Goal: Transaction & Acquisition: Purchase product/service

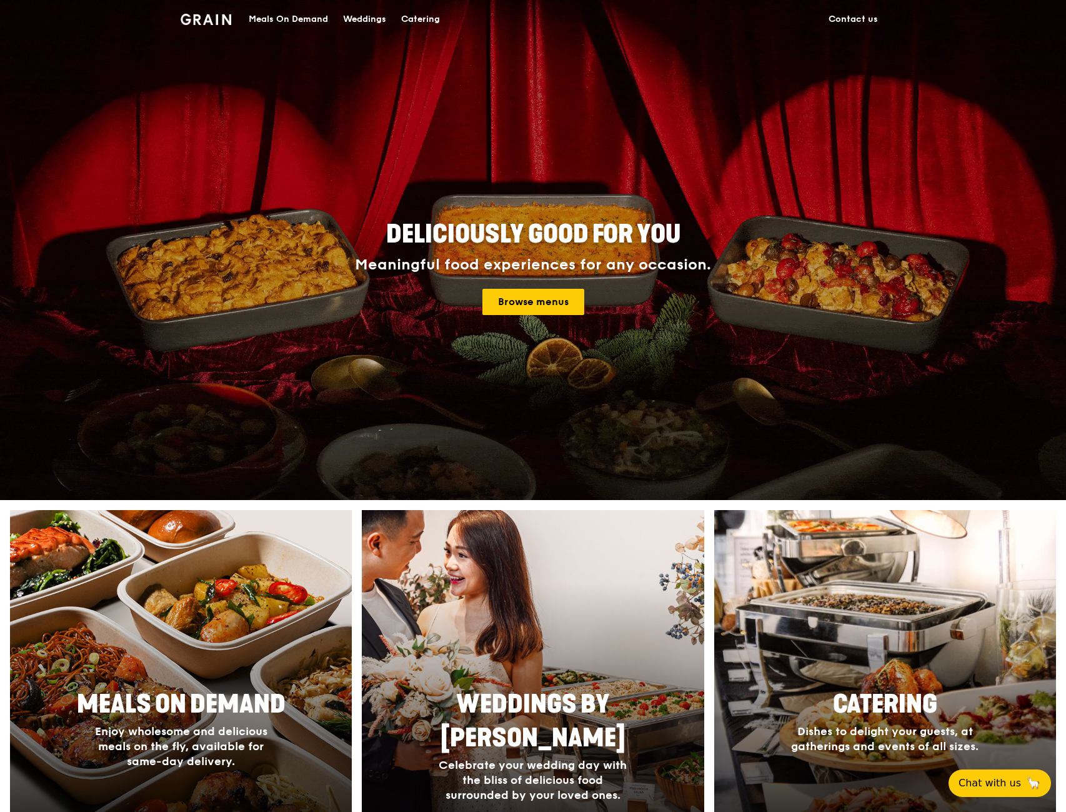
click at [304, 21] on div "Meals On Demand" at bounding box center [288, 19] width 79 height 37
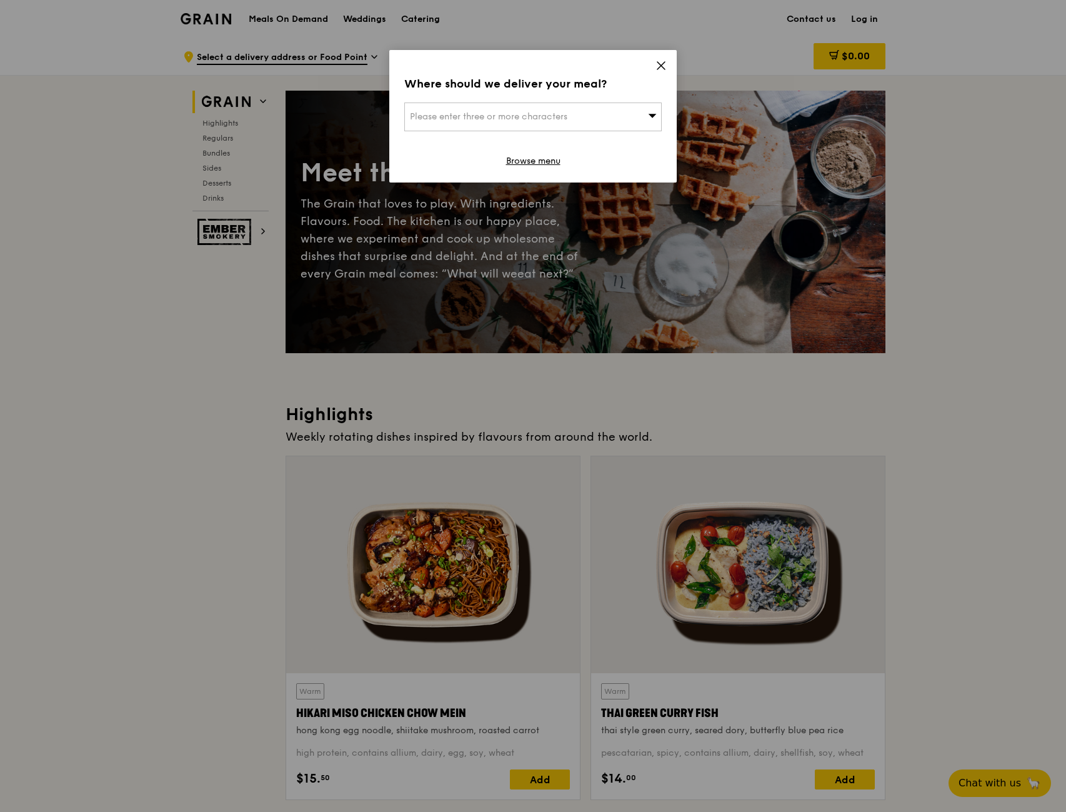
click at [613, 109] on div "Please enter three or more characters" at bounding box center [532, 116] width 257 height 29
click at [462, 113] on input "search" at bounding box center [533, 116] width 256 height 27
click at [555, 112] on input "search" at bounding box center [533, 116] width 256 height 27
click at [531, 124] on input "search" at bounding box center [533, 116] width 256 height 27
type input "318995"
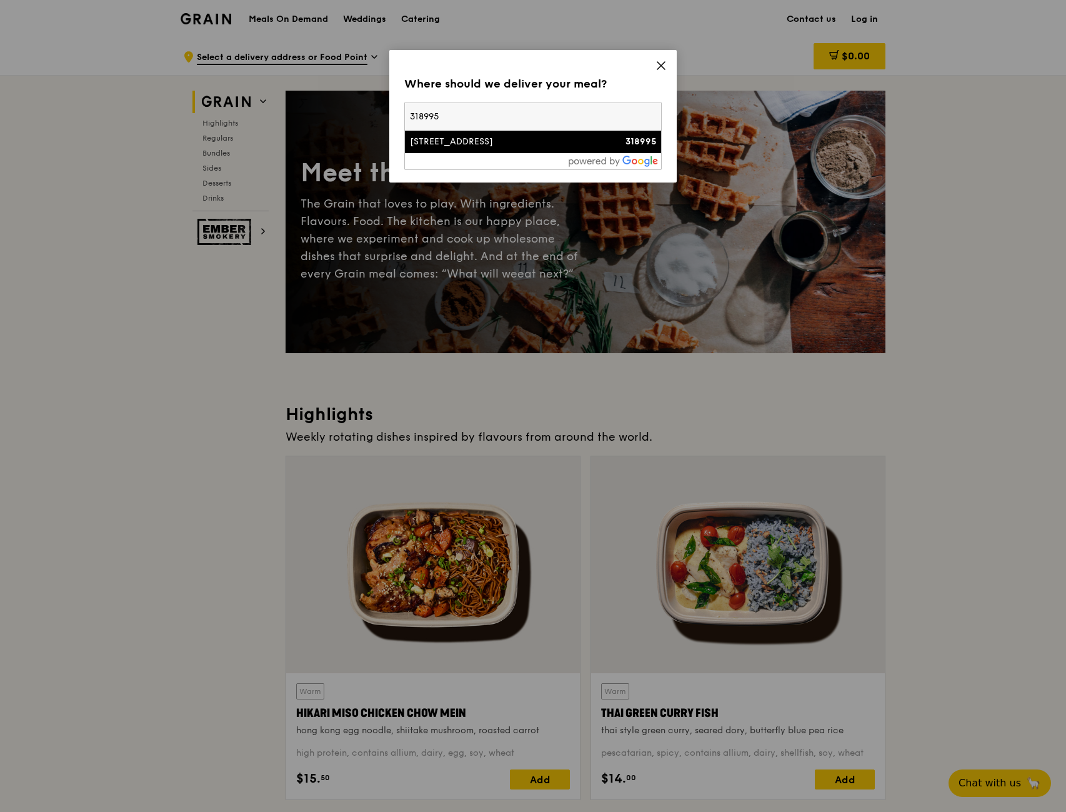
click at [505, 145] on div "1004 Toa Payoh North" at bounding box center [502, 142] width 185 height 12
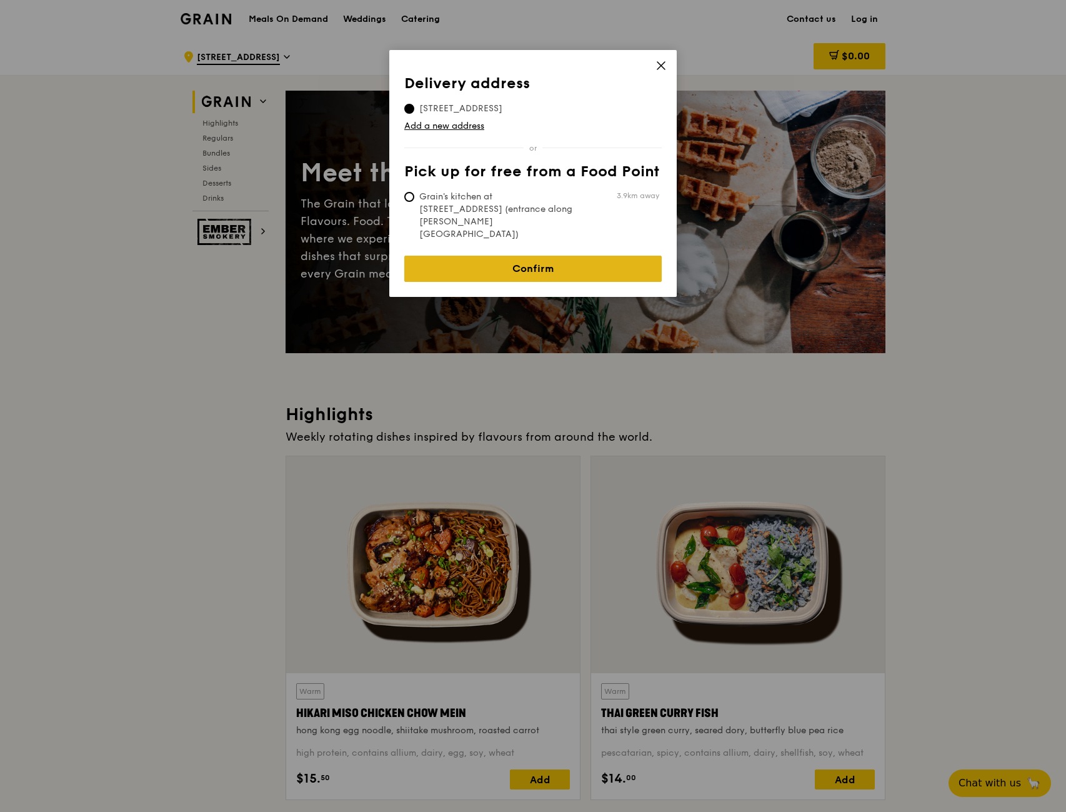
click at [525, 256] on link "Confirm" at bounding box center [532, 269] width 257 height 26
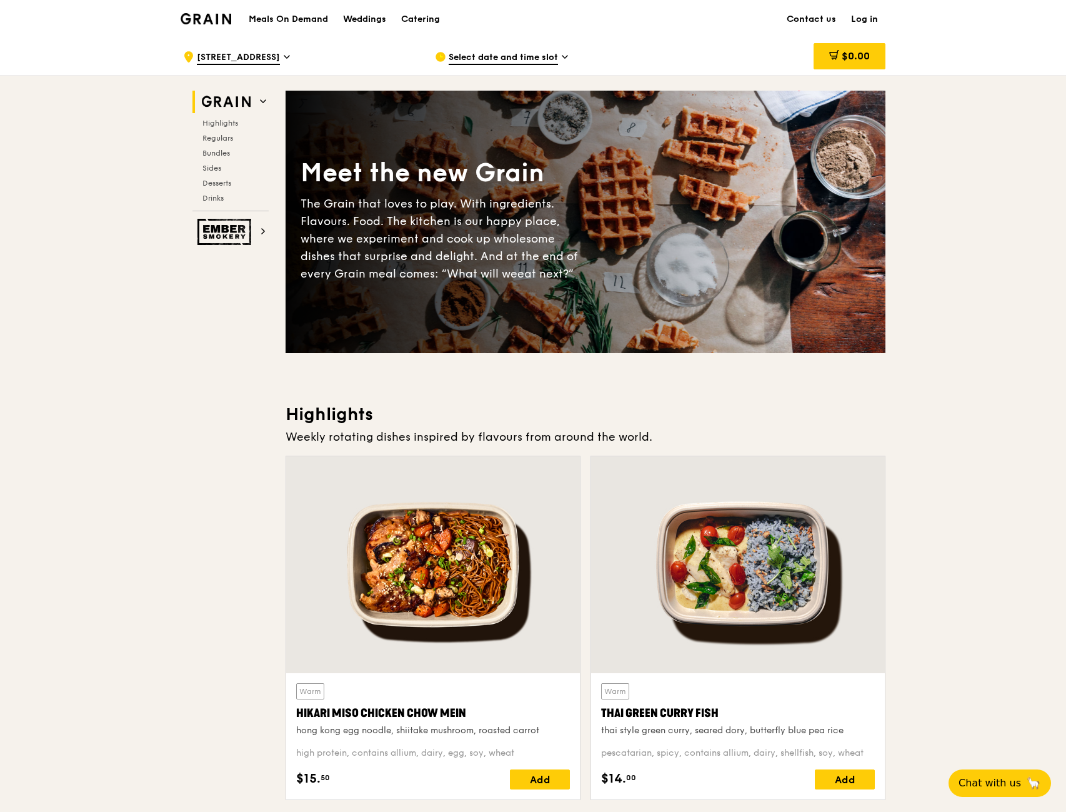
click at [492, 56] on span "Select date and time slot" at bounding box center [503, 58] width 109 height 14
click at [499, 54] on span "Select date and time slot" at bounding box center [503, 58] width 109 height 14
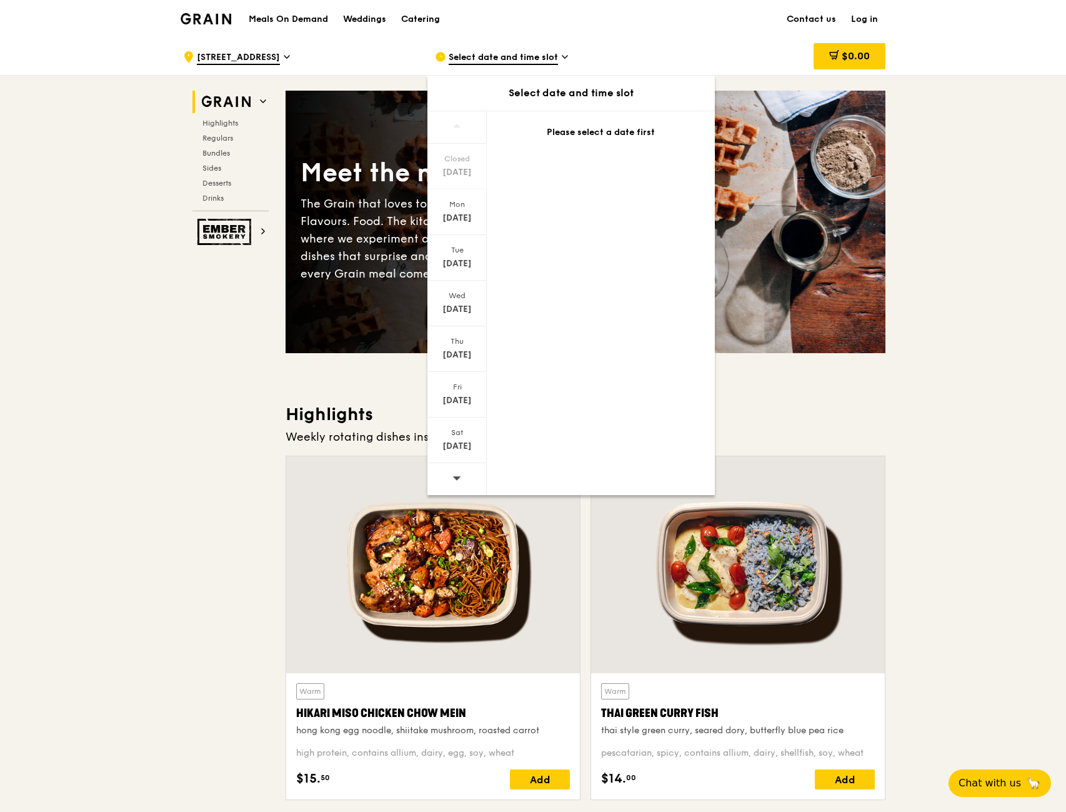
click at [574, 129] on div "Please select a date first" at bounding box center [601, 132] width 198 height 12
click at [464, 211] on div "Mon Aug 18" at bounding box center [456, 212] width 59 height 46
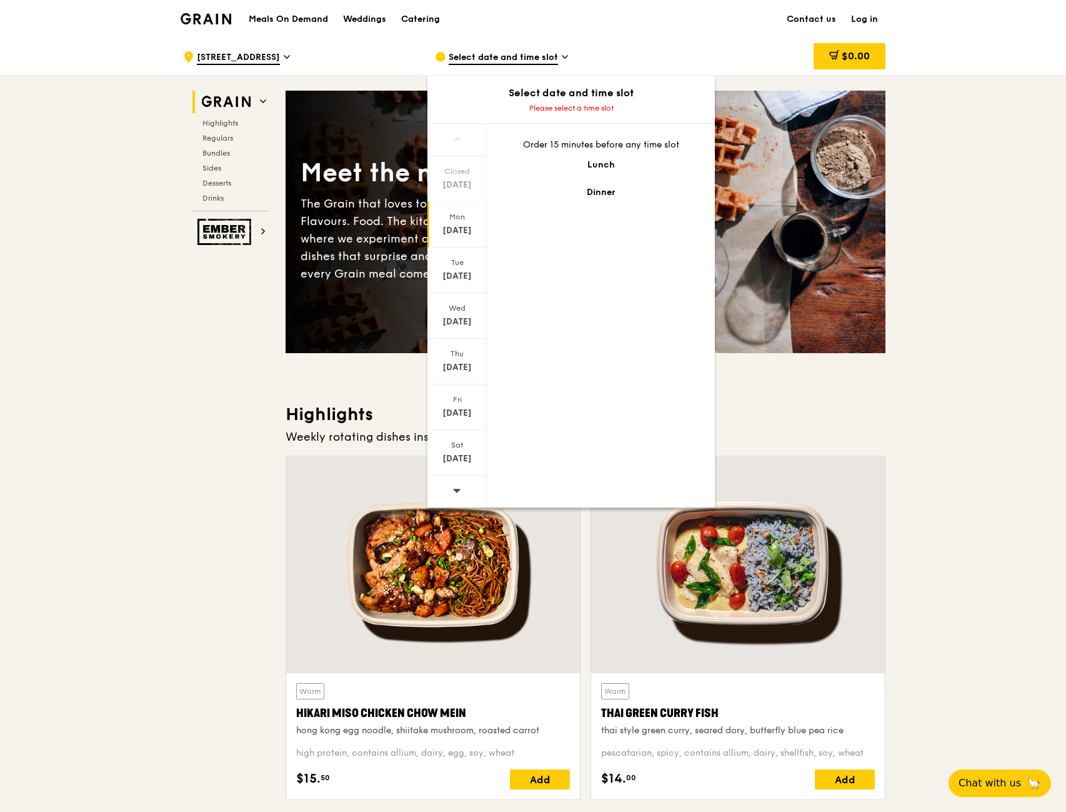
click at [595, 164] on div "Lunch" at bounding box center [601, 165] width 198 height 12
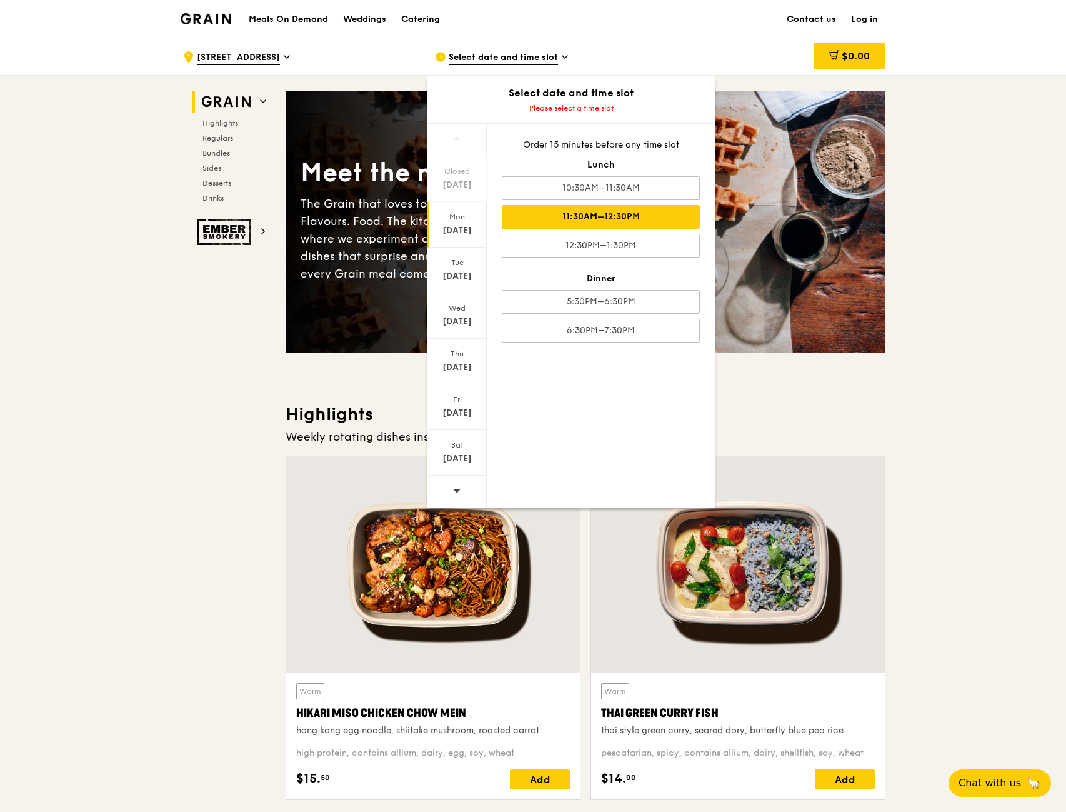
click at [656, 221] on div "11:30AM–12:30PM" at bounding box center [601, 217] width 198 height 24
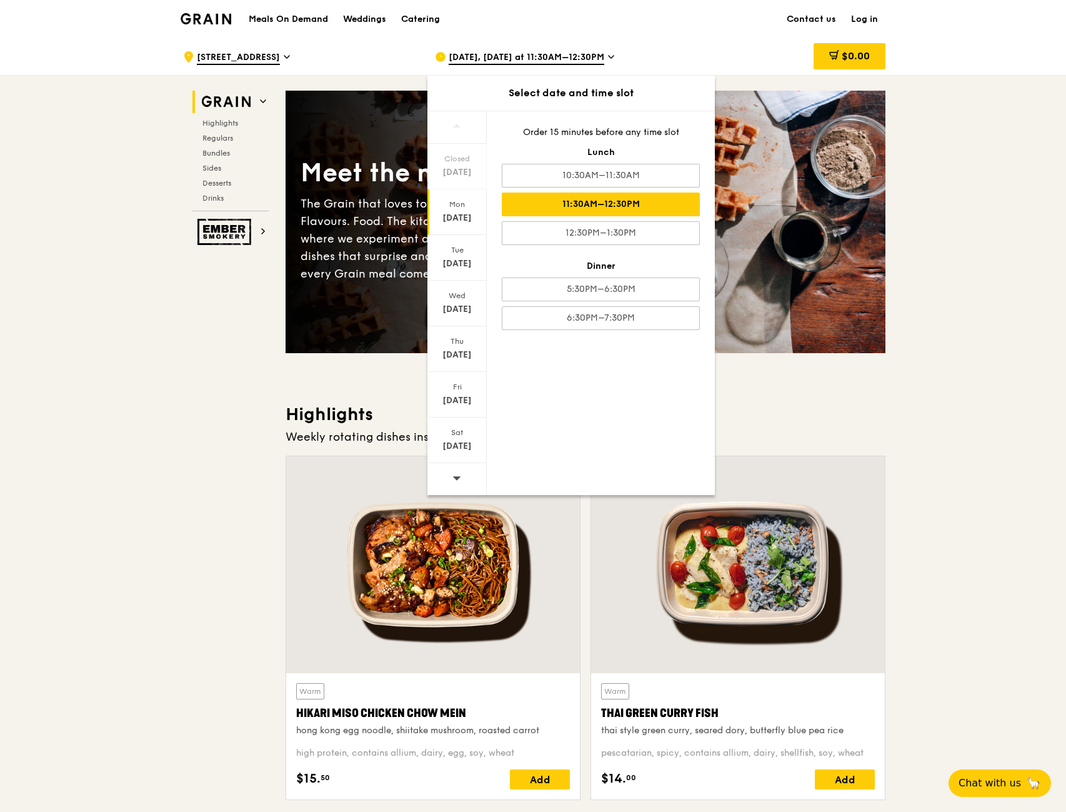
click at [617, 209] on div "11:30AM–12:30PM" at bounding box center [601, 204] width 198 height 24
click at [467, 212] on div "Aug 18" at bounding box center [457, 218] width 56 height 12
click at [599, 210] on div "11:30AM–12:30PM" at bounding box center [601, 204] width 198 height 24
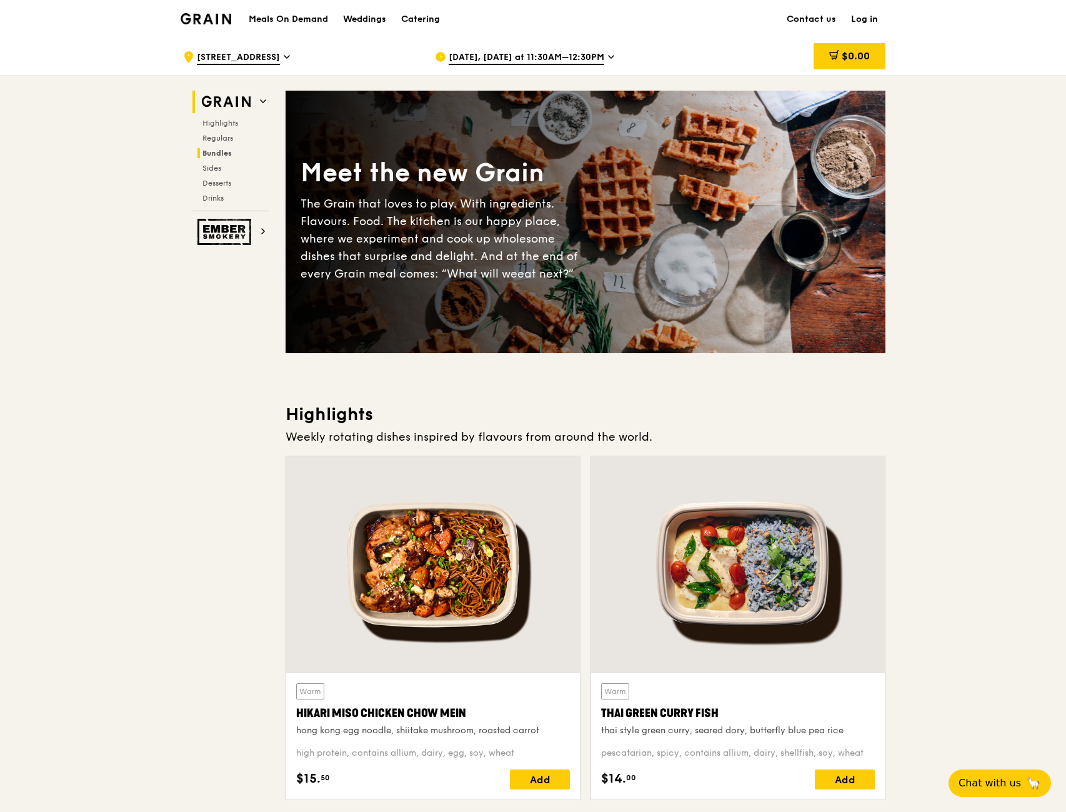
click at [218, 154] on span "Bundles" at bounding box center [216, 153] width 29 height 9
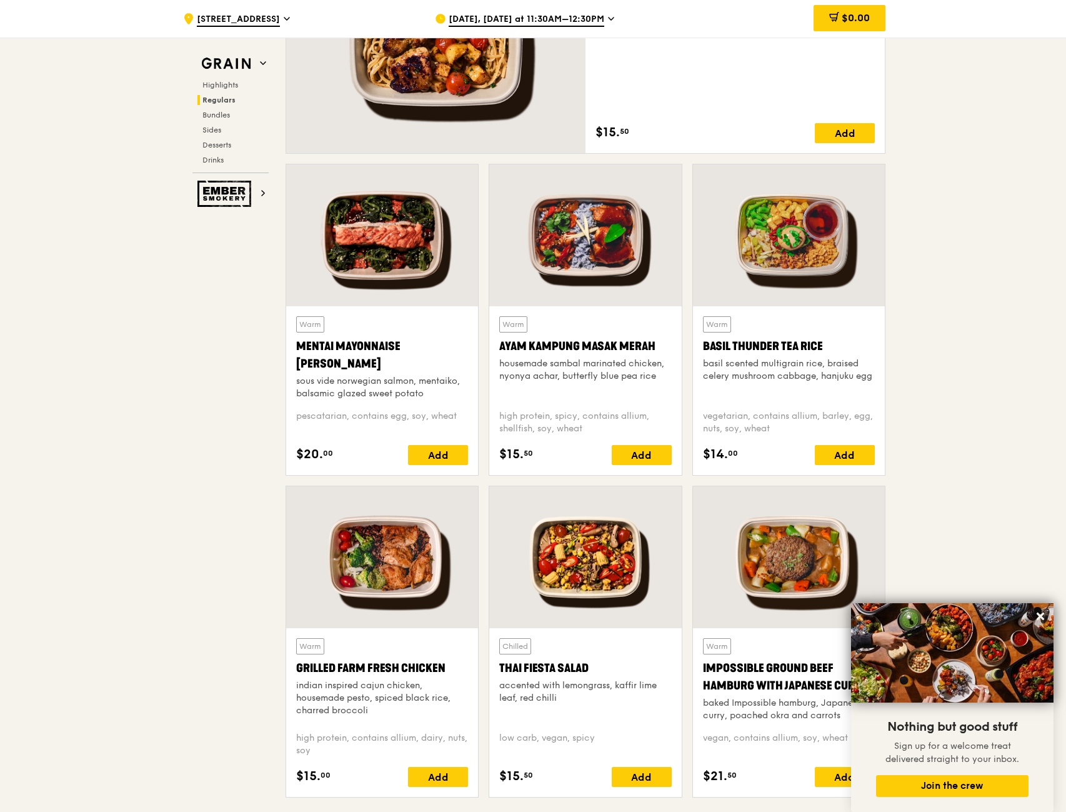
scroll to position [976, 0]
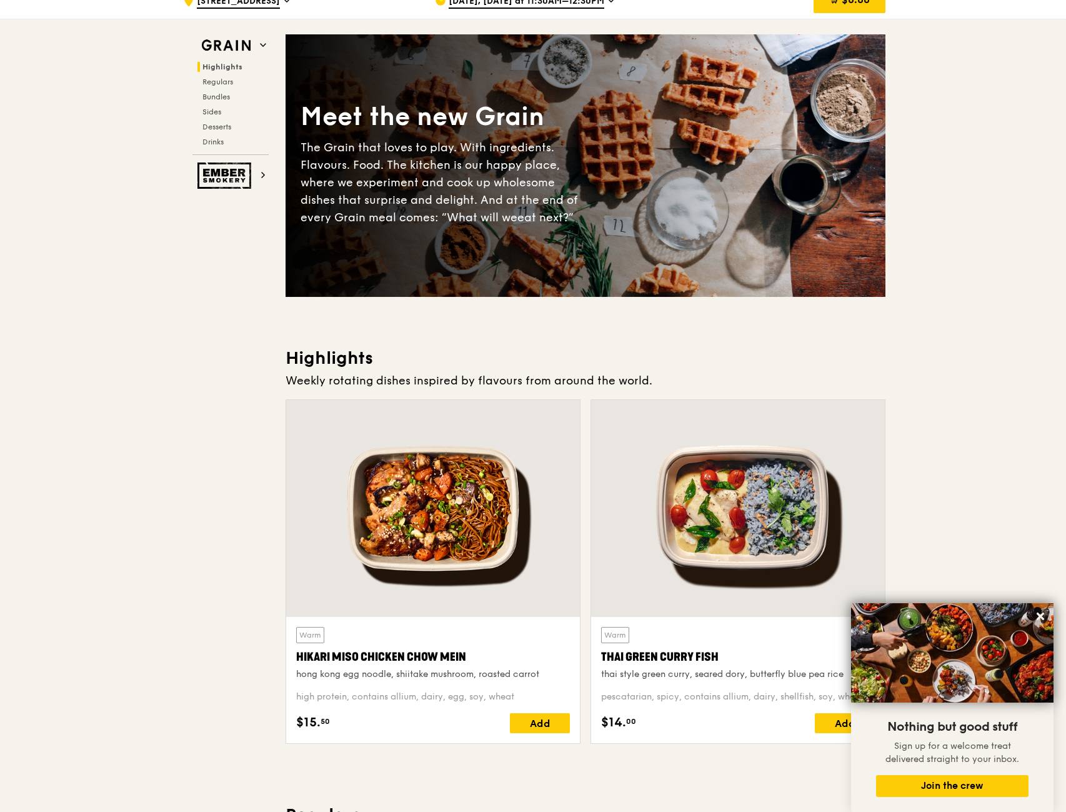
scroll to position [0, 0]
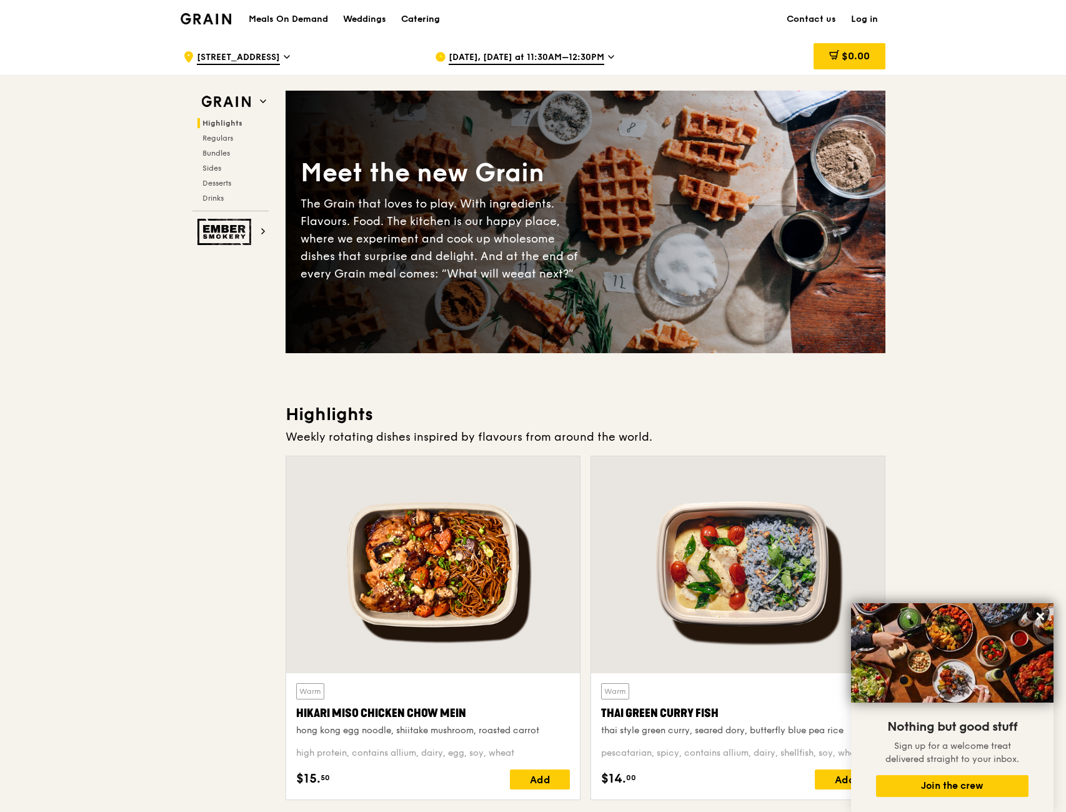
click at [411, 19] on div "Catering" at bounding box center [420, 19] width 39 height 37
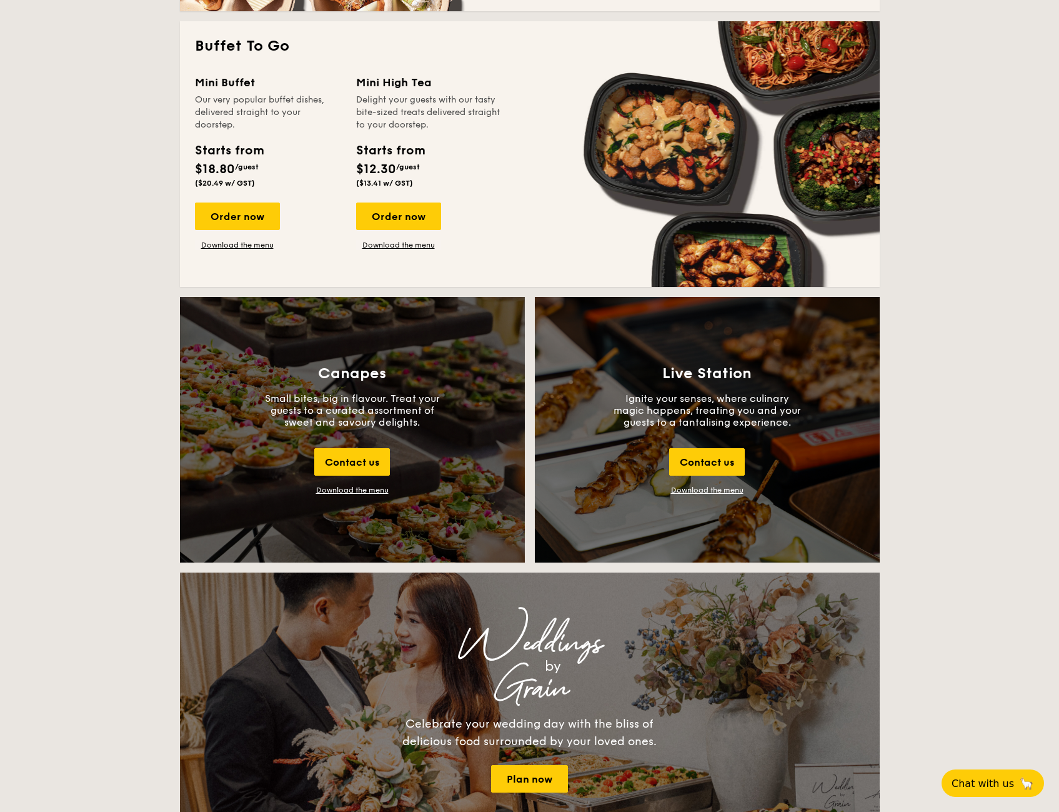
scroll to position [937, 0]
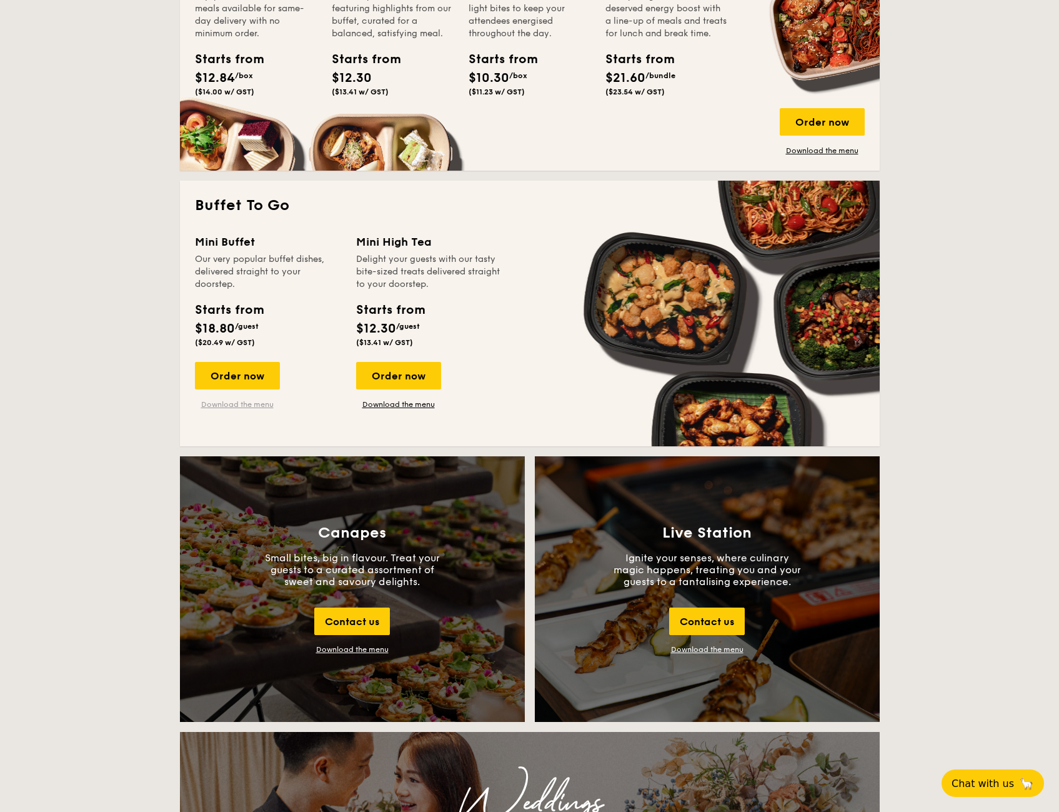
click at [250, 400] on link "Download the menu" at bounding box center [237, 404] width 85 height 10
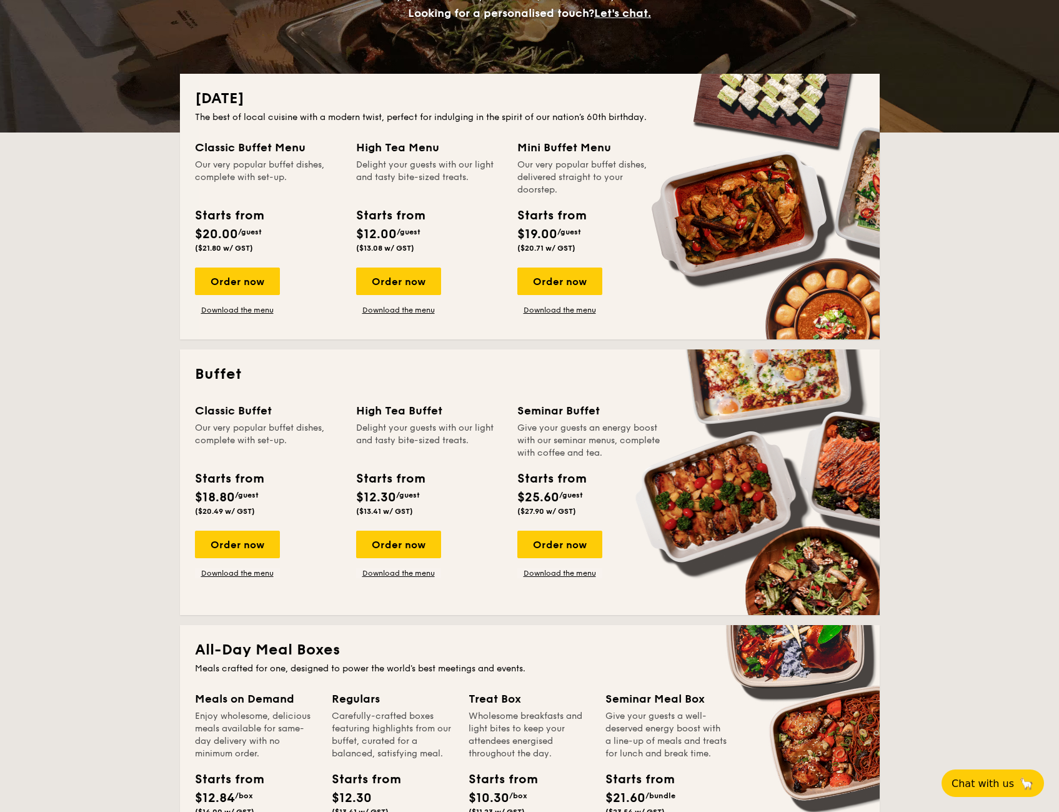
scroll to position [0, 0]
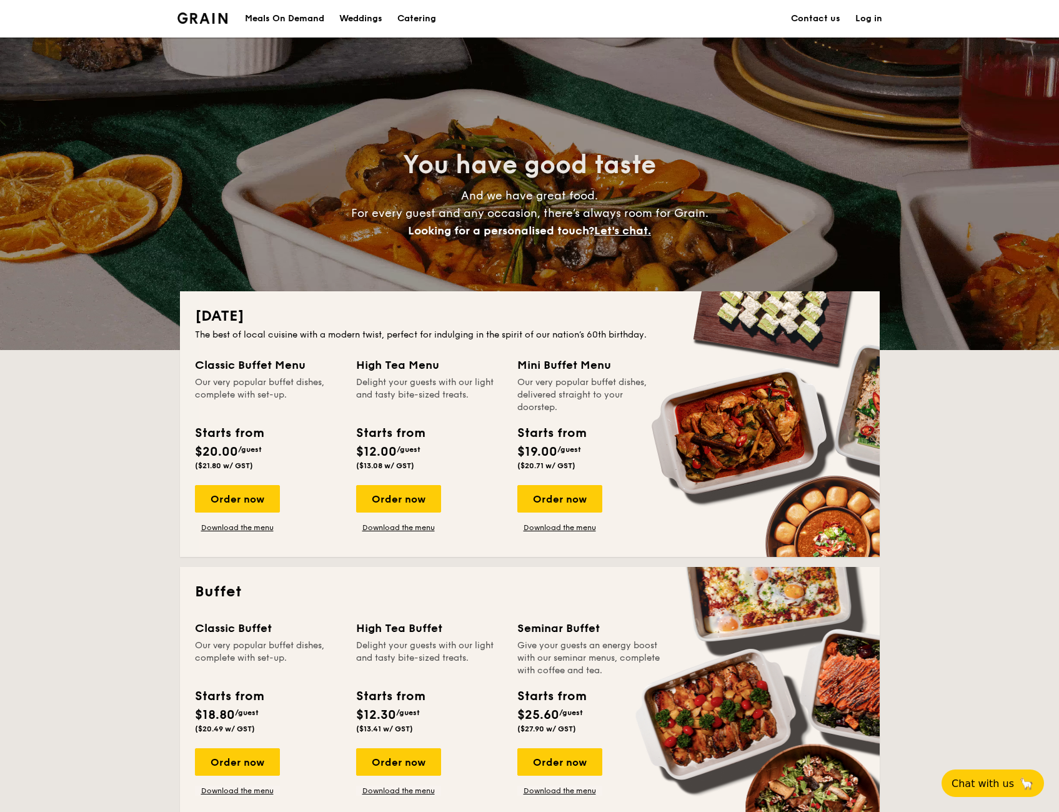
drag, startPoint x: 284, startPoint y: 17, endPoint x: 347, endPoint y: 74, distance: 85.0
click at [284, 17] on div "Meals On Demand" at bounding box center [284, 18] width 79 height 37
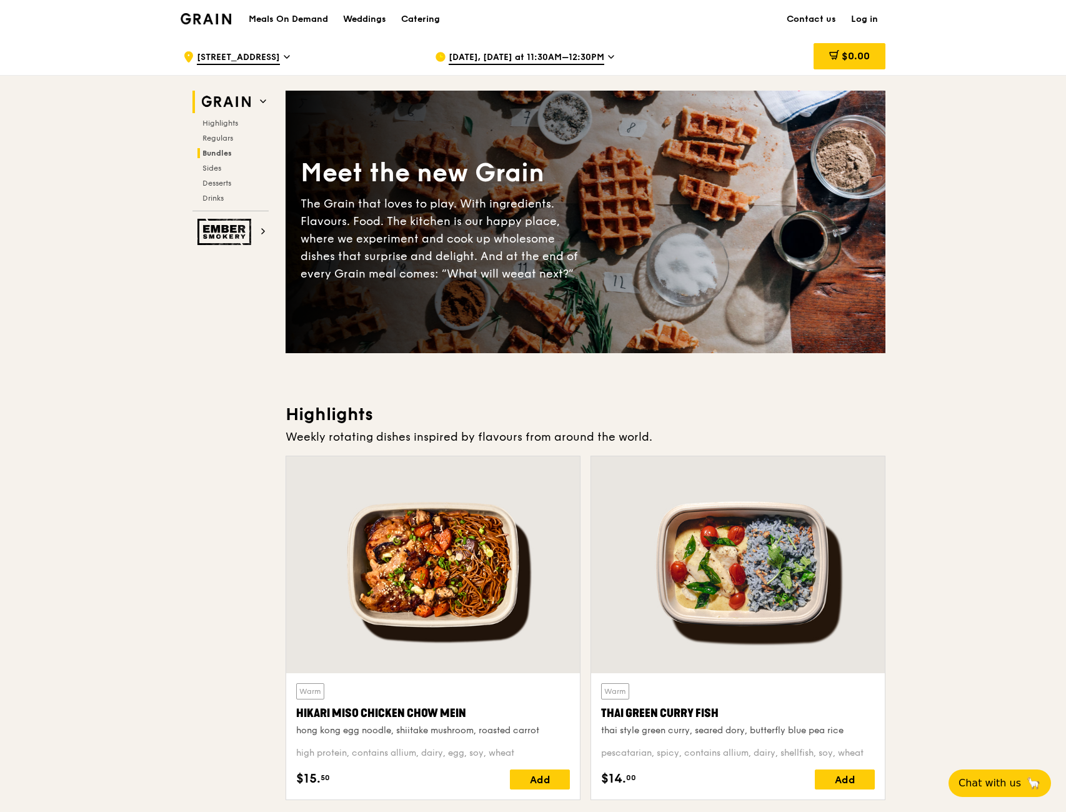
click at [226, 151] on span "Bundles" at bounding box center [216, 153] width 29 height 9
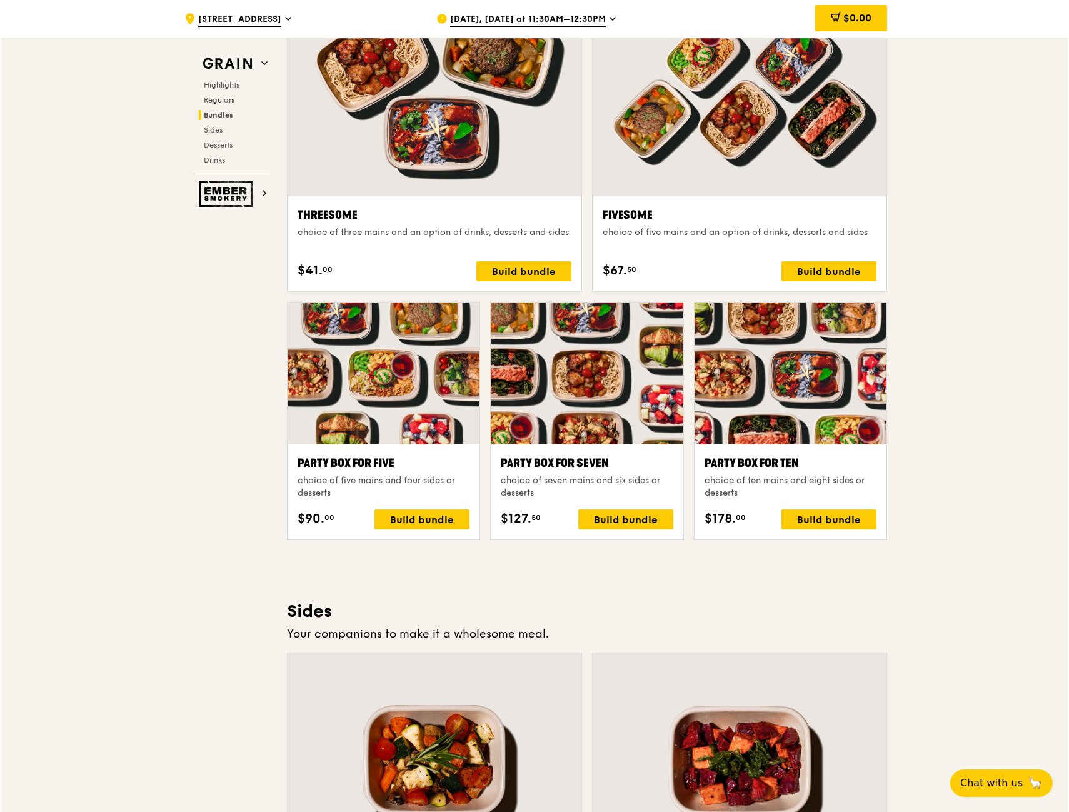
scroll to position [2243, 0]
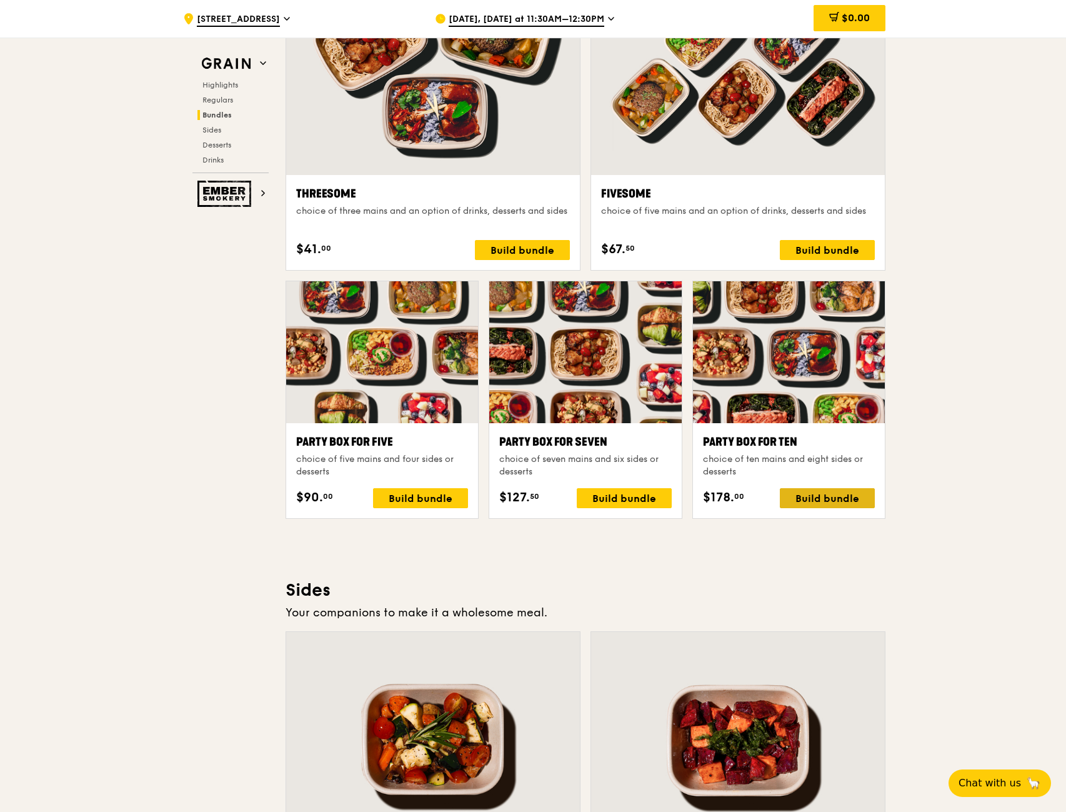
click at [839, 502] on div "Build bundle" at bounding box center [827, 498] width 95 height 20
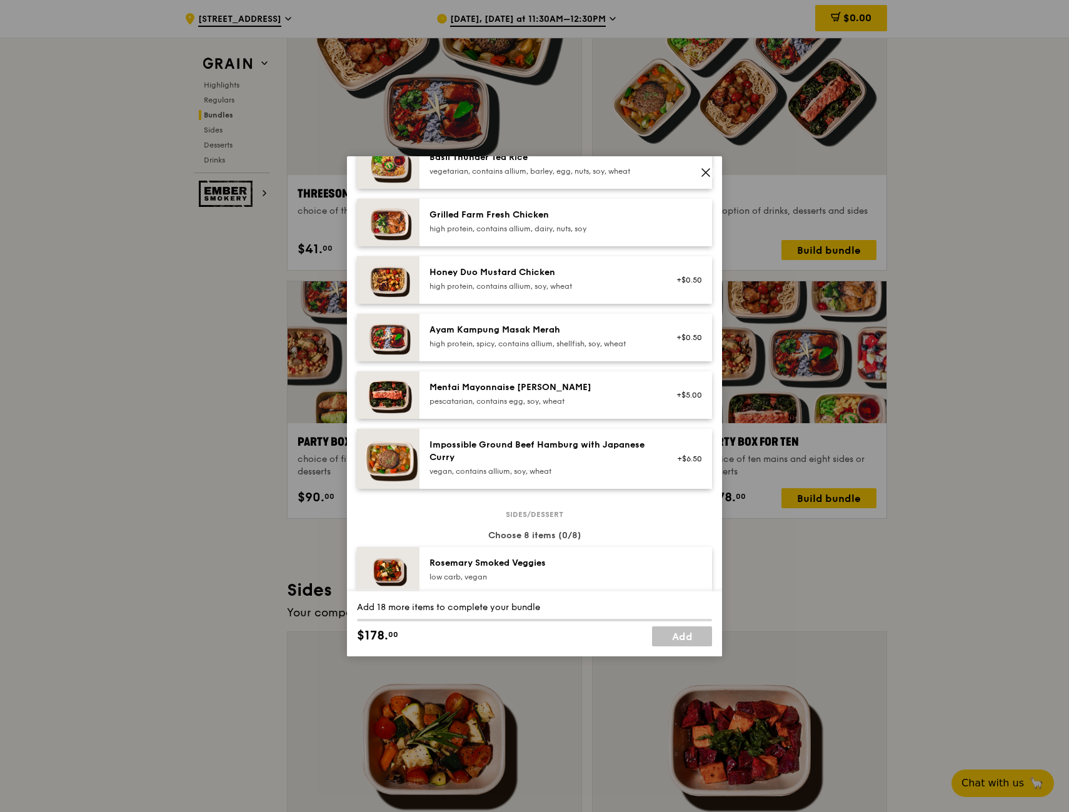
scroll to position [312, 0]
